Goal: Information Seeking & Learning: Learn about a topic

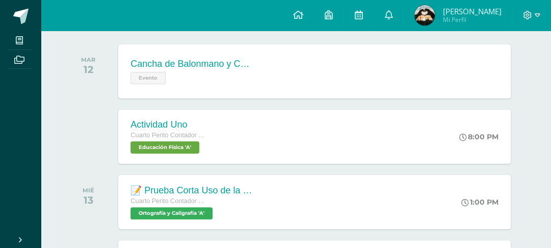
scroll to position [219, 0]
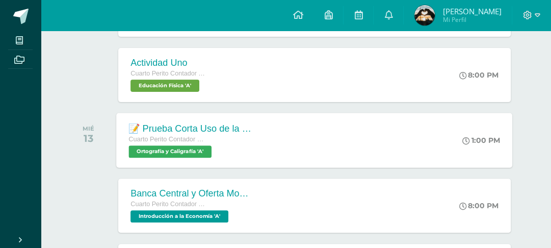
click at [355, 167] on div "📝 Prueba Corta Uso de la R y RR Uso de la X, [GEOGRAPHIC_DATA] y [GEOGRAPHIC_DA…" at bounding box center [315, 140] width 396 height 55
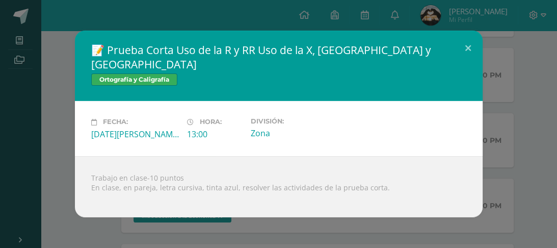
click at [492, 209] on div "📝 Prueba Corta Uso de la R y RR Uso de la X, [GEOGRAPHIC_DATA] y [GEOGRAPHIC_DA…" at bounding box center [278, 124] width 549 height 186
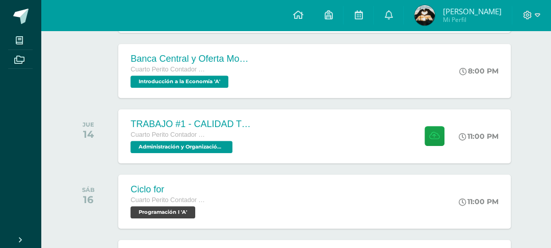
scroll to position [363, 0]
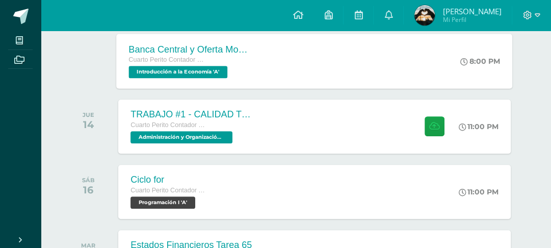
click at [491, 88] on div "8:00 PM" at bounding box center [486, 61] width 54 height 55
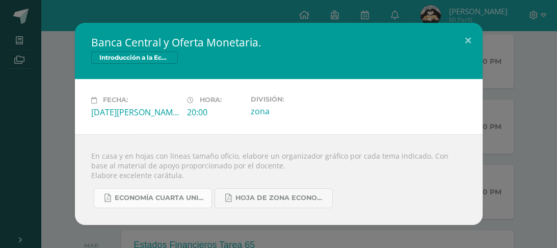
click at [168, 202] on span "ECONOMÍA CUARTA UNIDAD.pdf" at bounding box center [161, 198] width 92 height 8
click at [302, 223] on div "En casa y en hojas con líneas tamaño oficio, elabore un organizador gráfico por…" at bounding box center [279, 179] width 408 height 91
click at [282, 202] on span "Hoja de Zona Economía.pdf" at bounding box center [282, 198] width 92 height 8
click at [379, 54] on div "Banca Central y Oferta Monetaria. Introducción a la Economía" at bounding box center [279, 51] width 408 height 56
click at [476, 79] on div "Fecha: Miércoles 13 de Agosto Hora: 20:00 División: zona" at bounding box center [279, 106] width 408 height 55
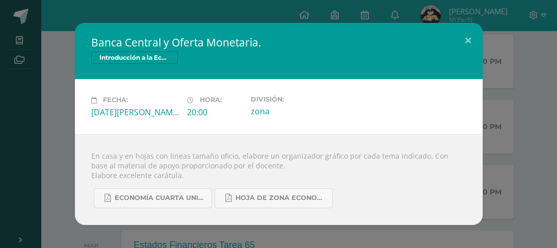
click at [476, 79] on div "Fecha: Miércoles 13 de Agosto Hora: 20:00 División: zona" at bounding box center [279, 106] width 408 height 55
click at [504, 89] on div "Banca Central y Oferta Monetaria. Introducción a la Economía Fecha: Miércoles 1…" at bounding box center [278, 123] width 549 height 201
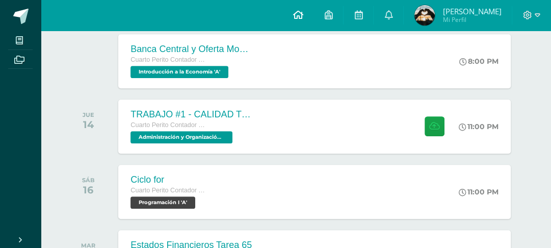
click at [303, 17] on icon at bounding box center [298, 14] width 10 height 9
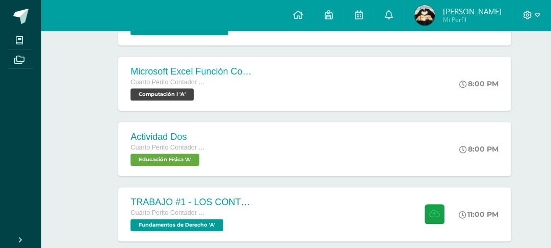
scroll to position [652, 0]
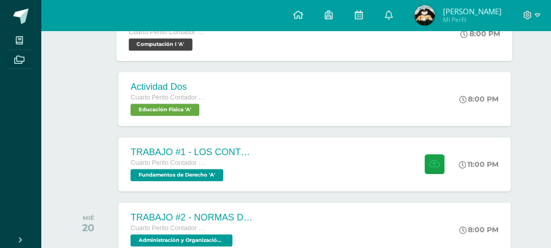
click at [420, 61] on div "Microsoft Excel Función Contar.si.conjunto Cuarto Perito Contador con Orientaci…" at bounding box center [315, 33] width 396 height 55
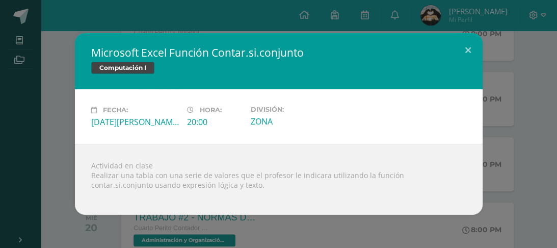
click at [523, 104] on div "Microsoft Excel Función Contar.si.conjunto Computación I Fecha: [DATE][PERSON_N…" at bounding box center [278, 123] width 549 height 181
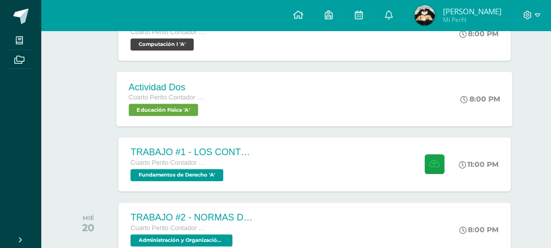
click at [385, 126] on div "Actividad Dos Cuarto Perito Contador con Orientación en Computación Educación F…" at bounding box center [315, 98] width 396 height 55
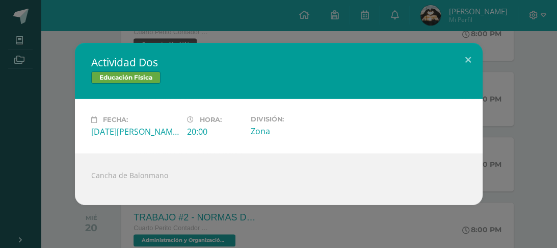
click at [492, 148] on div "Actividad Dos Educación Física Fecha: [DATE][PERSON_NAME] Hora: 20:00 División:…" at bounding box center [278, 124] width 549 height 162
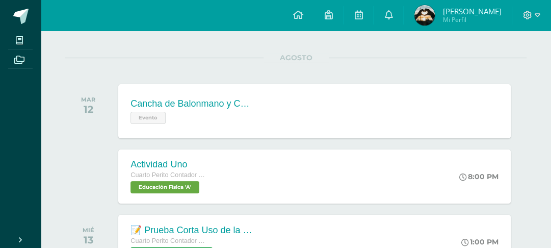
scroll to position [0, 0]
